Goal: Task Accomplishment & Management: Manage account settings

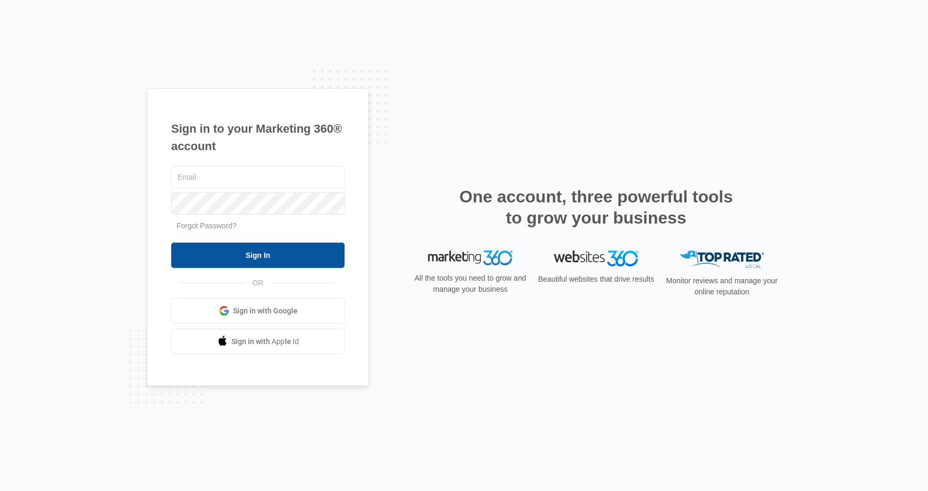
type input "[PERSON_NAME][EMAIL_ADDRESS][DOMAIN_NAME]"
click at [255, 255] on input "Sign In" at bounding box center [257, 254] width 173 height 25
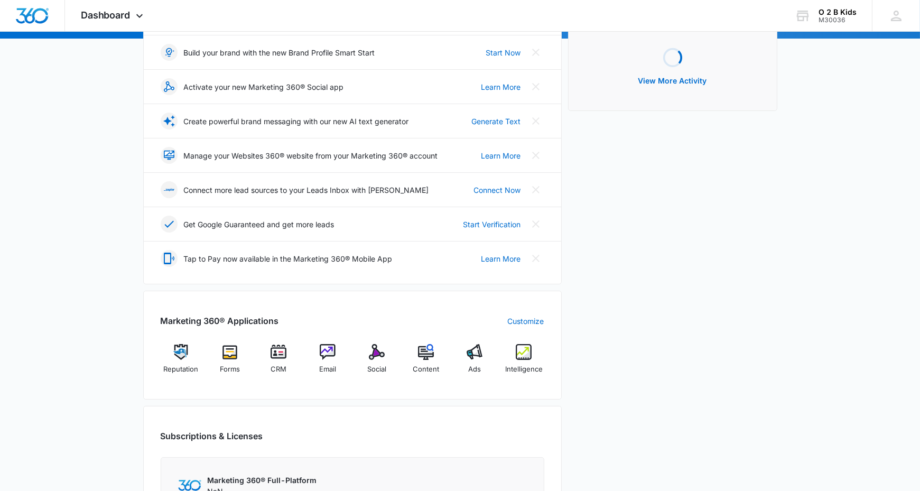
scroll to position [211, 0]
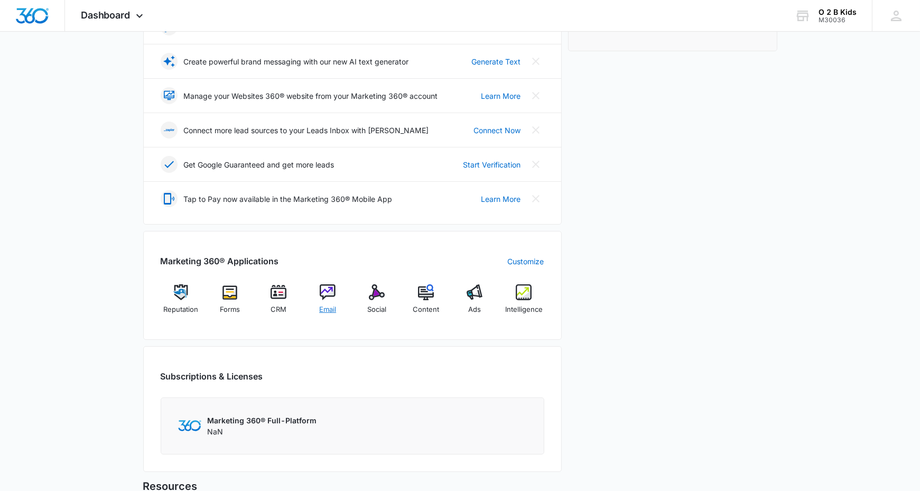
click at [330, 292] on img at bounding box center [328, 292] width 16 height 16
